Goal: Use online tool/utility: Utilize a website feature to perform a specific function

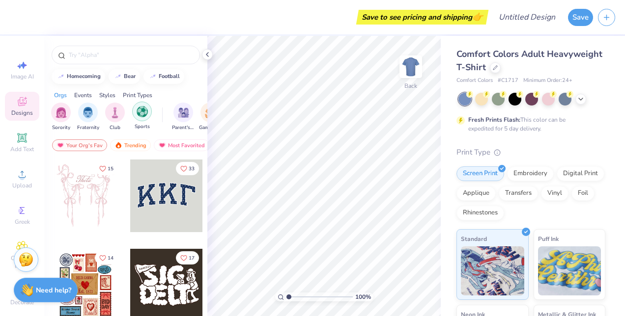
click at [144, 114] on img "filter for Sports" at bounding box center [142, 111] width 11 height 11
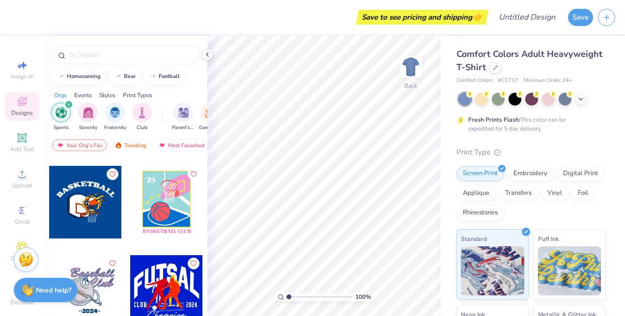
scroll to position [3911, 0]
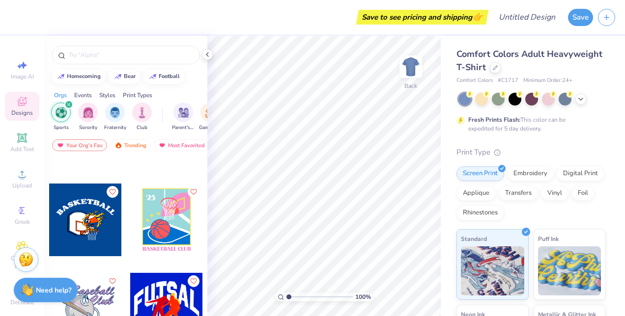
click at [164, 221] on div at bounding box center [166, 220] width 73 height 73
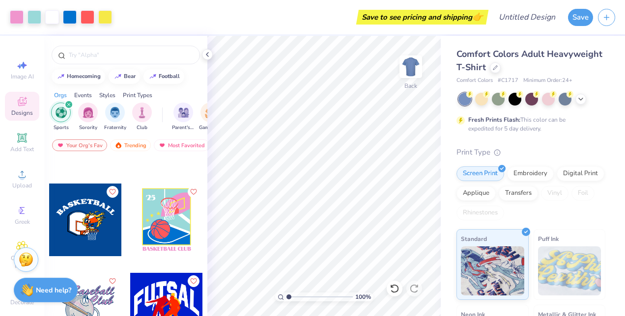
click at [86, 216] on div at bounding box center [85, 220] width 73 height 73
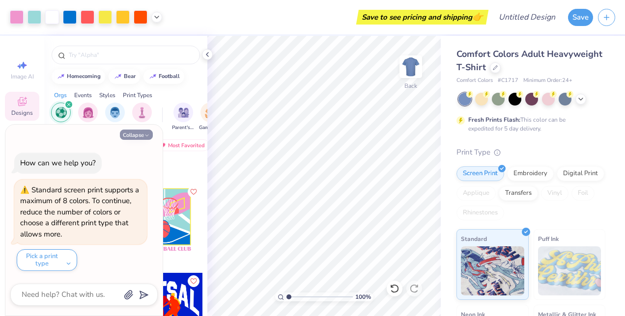
click at [151, 139] on button "Collapse" at bounding box center [136, 135] width 33 height 10
type textarea "x"
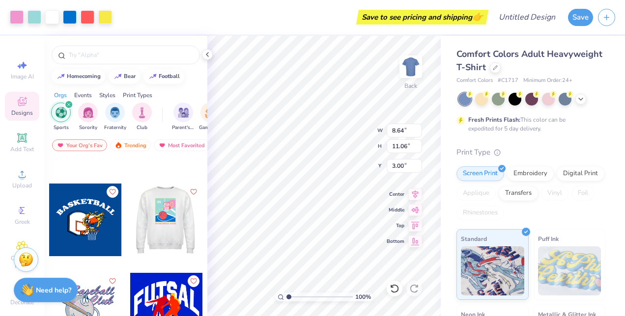
click at [173, 228] on div at bounding box center [166, 220] width 73 height 73
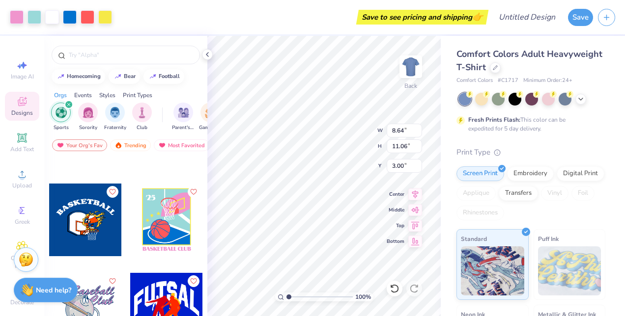
click at [72, 226] on div at bounding box center [85, 220] width 73 height 73
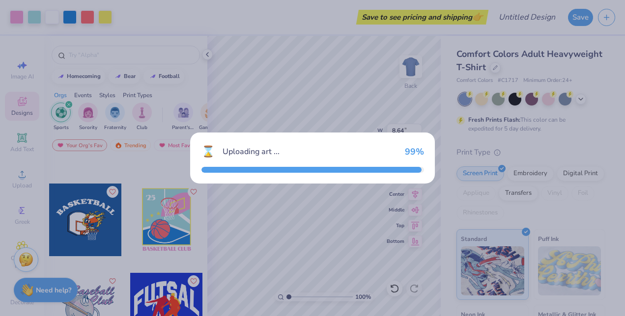
type input "10.61"
type input "7.54"
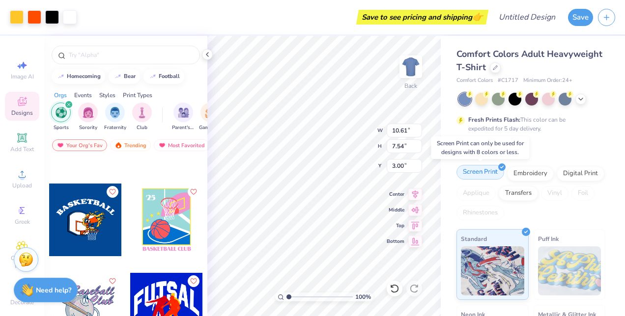
click at [495, 170] on div "Screen Print" at bounding box center [480, 172] width 48 height 15
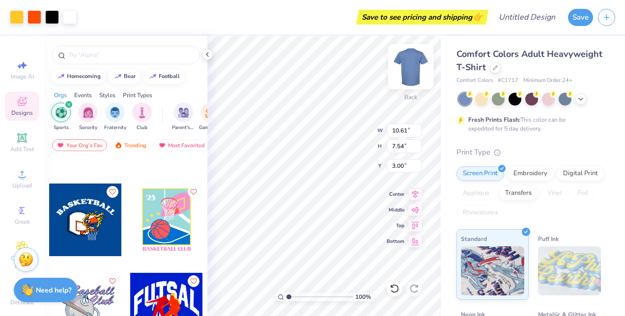
click at [413, 66] on img at bounding box center [410, 66] width 39 height 39
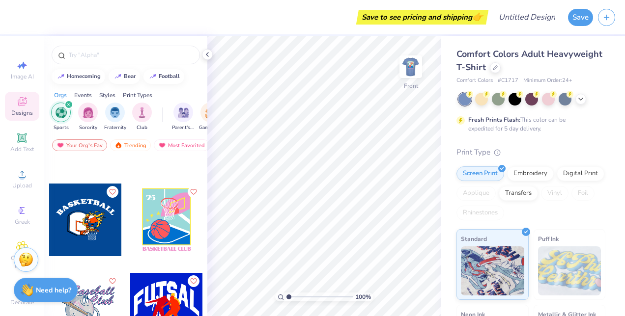
type input "5.46"
type textarea "x"
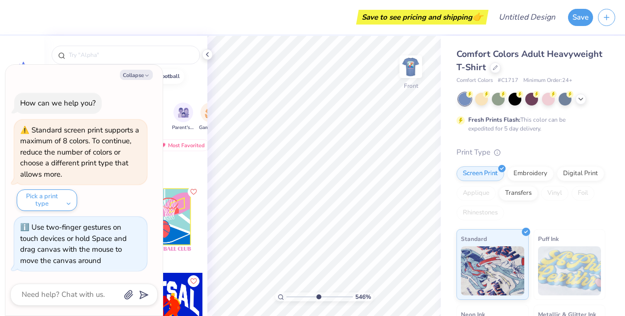
click at [318, 297] on input "range" at bounding box center [319, 297] width 66 height 9
click at [281, 296] on icon at bounding box center [281, 297] width 6 height 6
type input "1"
click at [479, 103] on div at bounding box center [481, 98] width 13 height 13
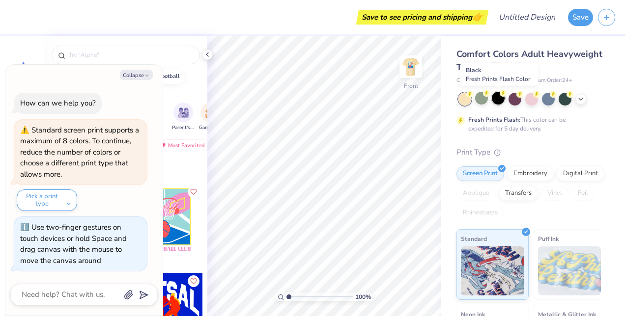
click at [501, 95] on circle at bounding box center [503, 93] width 7 height 7
click at [580, 100] on icon at bounding box center [581, 98] width 8 height 8
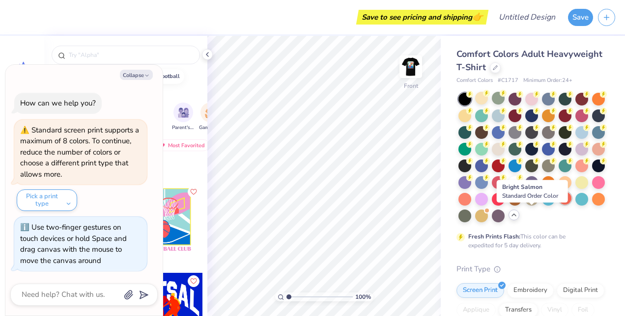
click at [559, 205] on div at bounding box center [565, 198] width 13 height 13
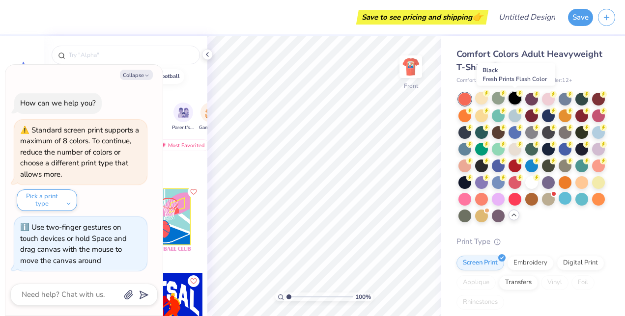
click at [515, 98] on div at bounding box center [515, 98] width 13 height 13
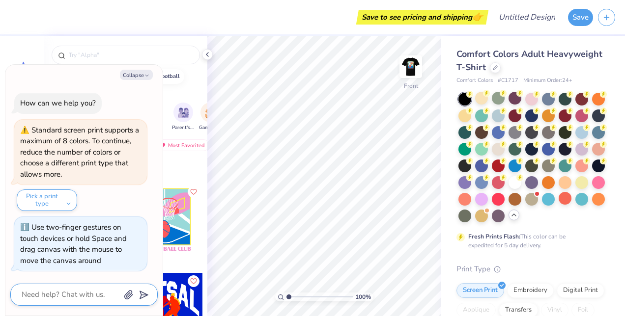
drag, startPoint x: 116, startPoint y: 294, endPoint x: 109, endPoint y: 283, distance: 12.8
click at [116, 294] on textarea at bounding box center [71, 294] width 100 height 13
click at [176, 257] on div at bounding box center [167, 227] width 74 height 89
click at [131, 78] on button "Collapse" at bounding box center [136, 75] width 33 height 10
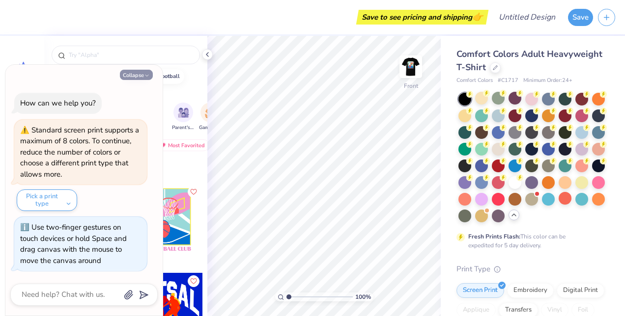
type textarea "x"
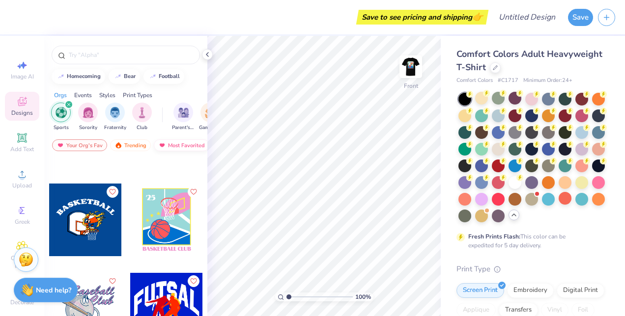
click at [178, 142] on div "Most Favorited" at bounding box center [182, 146] width 56 height 12
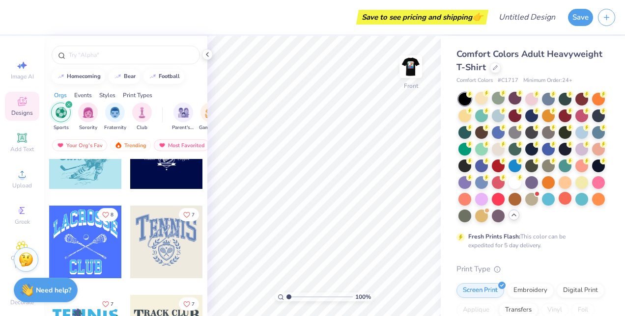
scroll to position [319, 0]
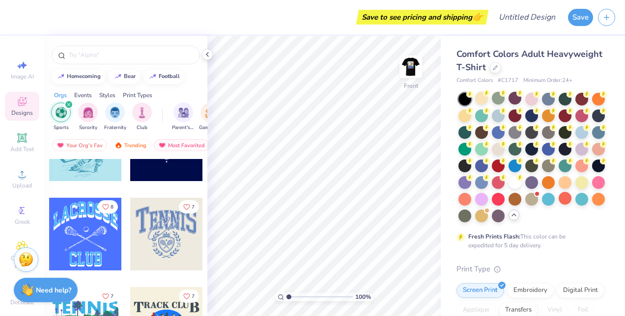
click at [157, 240] on div at bounding box center [166, 234] width 73 height 73
type input "6.14"
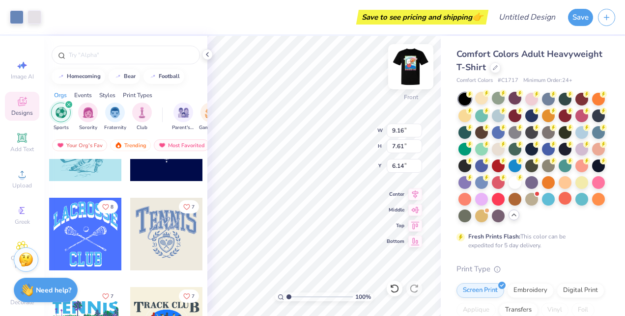
click at [414, 66] on img at bounding box center [410, 66] width 39 height 39
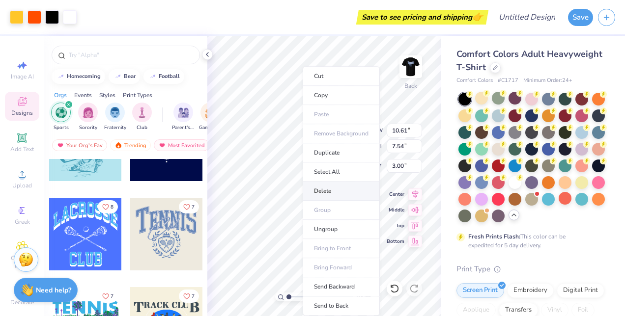
click at [315, 186] on li "Delete" at bounding box center [341, 191] width 77 height 19
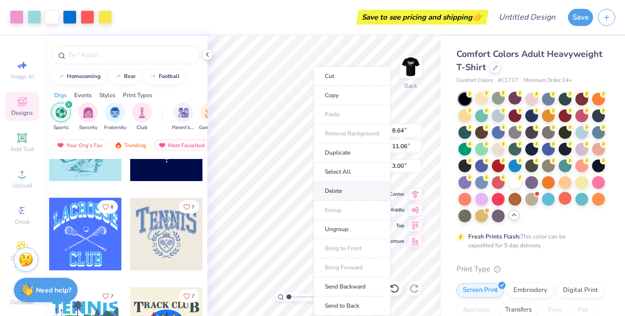
click at [326, 187] on li "Delete" at bounding box center [352, 191] width 77 height 19
click at [327, 195] on li "Delete" at bounding box center [352, 191] width 77 height 19
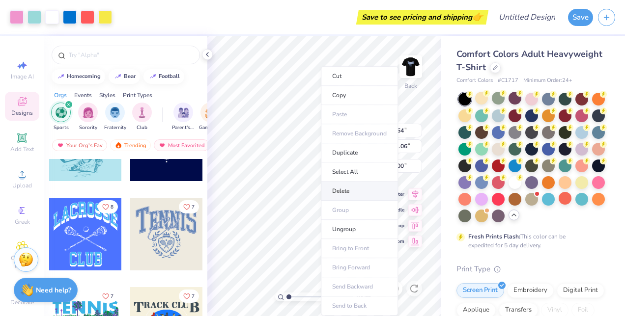
click at [330, 186] on li "Delete" at bounding box center [359, 191] width 77 height 19
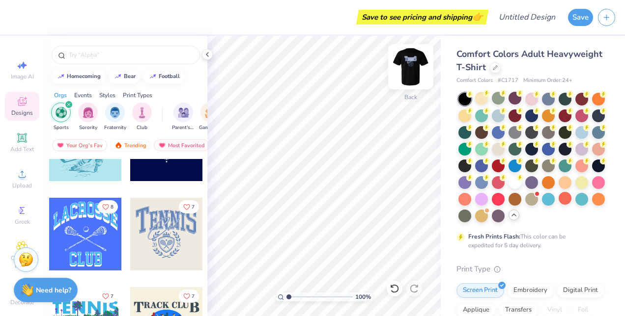
click at [409, 68] on img at bounding box center [410, 66] width 39 height 39
click at [35, 12] on div at bounding box center [35, 16] width 14 height 14
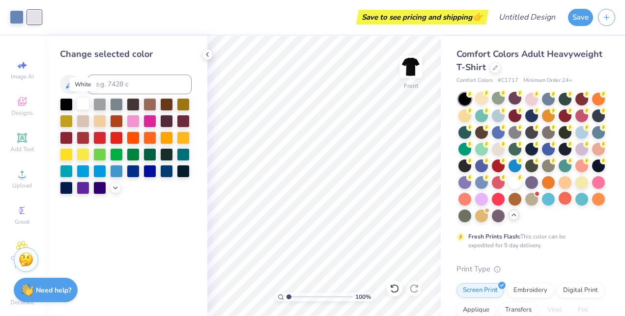
click at [81, 107] on div at bounding box center [83, 103] width 13 height 13
click at [103, 103] on div at bounding box center [99, 103] width 13 height 13
click at [67, 106] on div at bounding box center [66, 103] width 13 height 13
